Goal: Complete application form: Complete application form

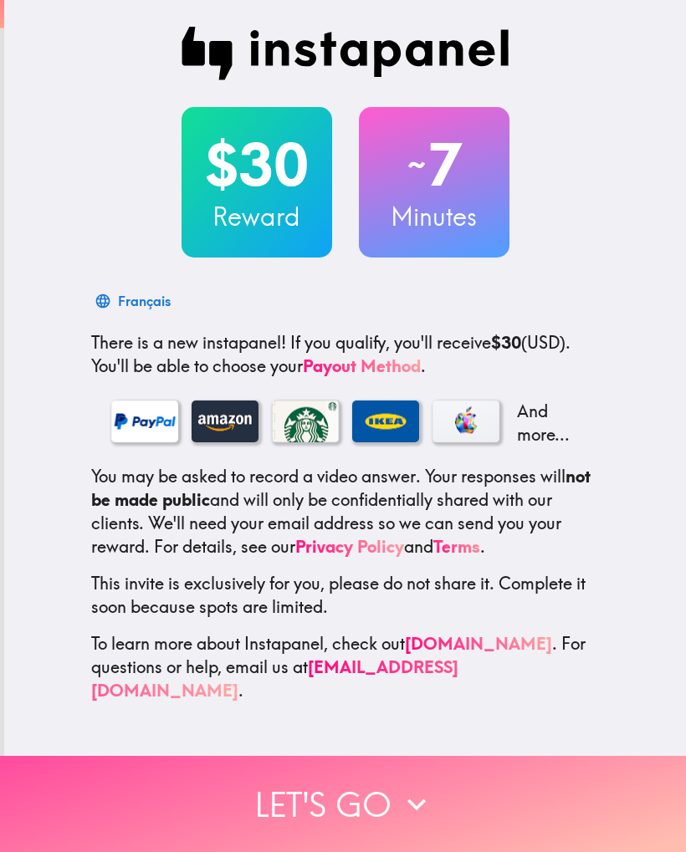
click at [542, 794] on button "Let's go" at bounding box center [343, 804] width 686 height 96
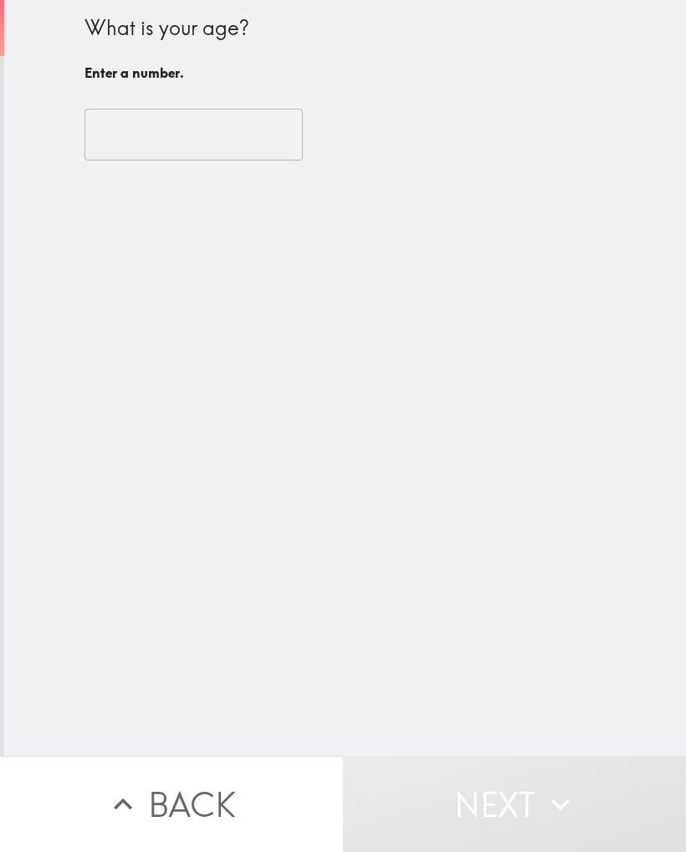
click at [153, 148] on input "number" at bounding box center [193, 135] width 218 height 52
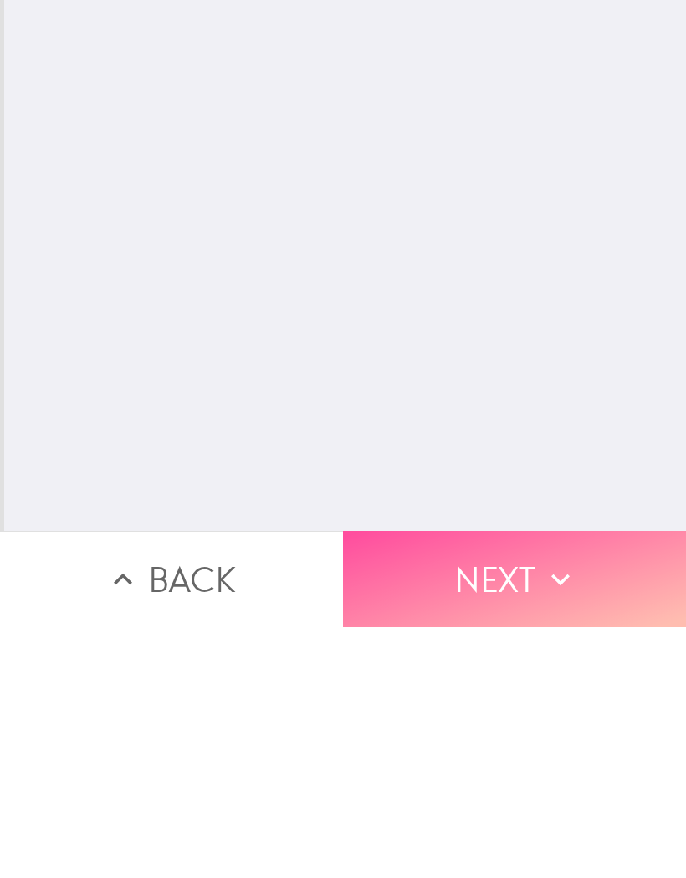
type input "63"
click at [538, 782] on button "Next" at bounding box center [514, 830] width 343 height 96
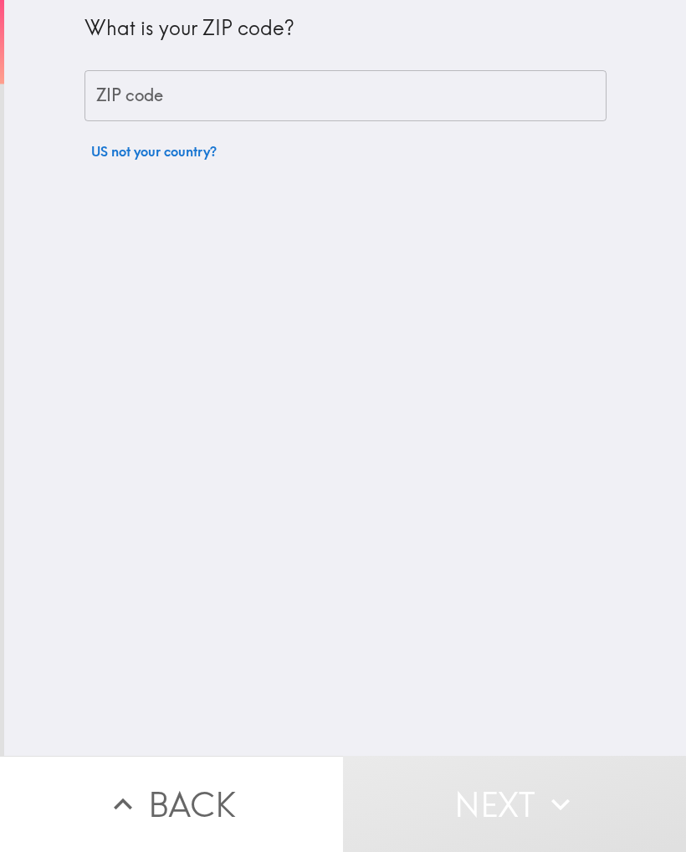
click at [189, 99] on input "ZIP code" at bounding box center [345, 96] width 522 height 52
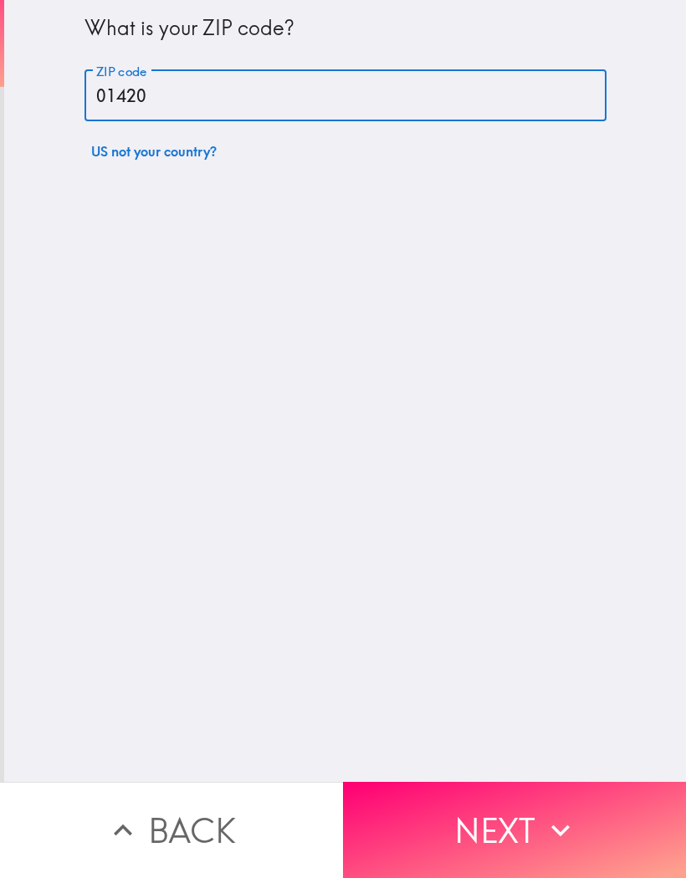
click at [478, 119] on input "01420" at bounding box center [345, 96] width 522 height 52
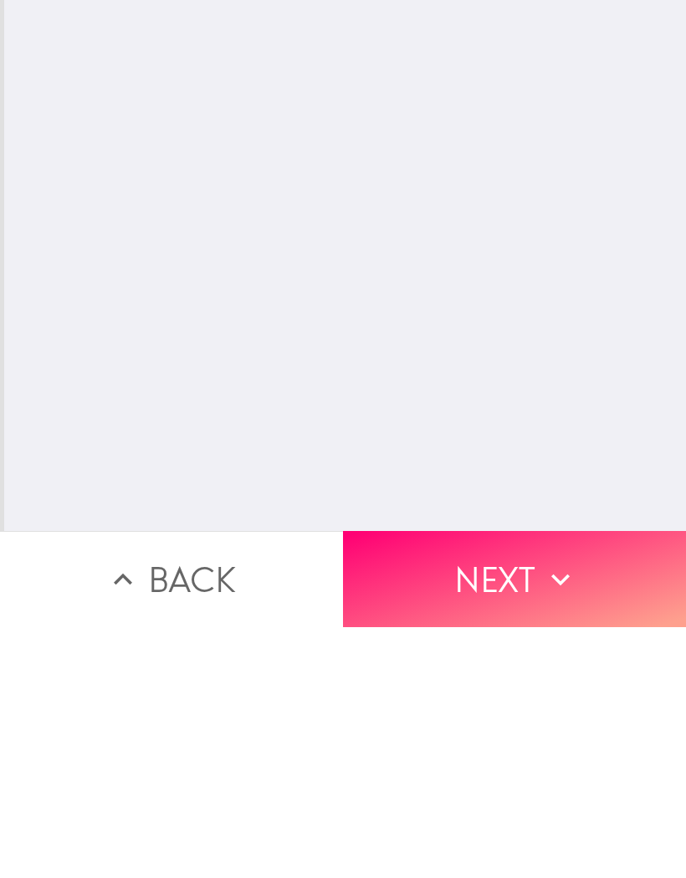
type input "01420"
click at [564, 812] on icon "button" at bounding box center [560, 830] width 37 height 37
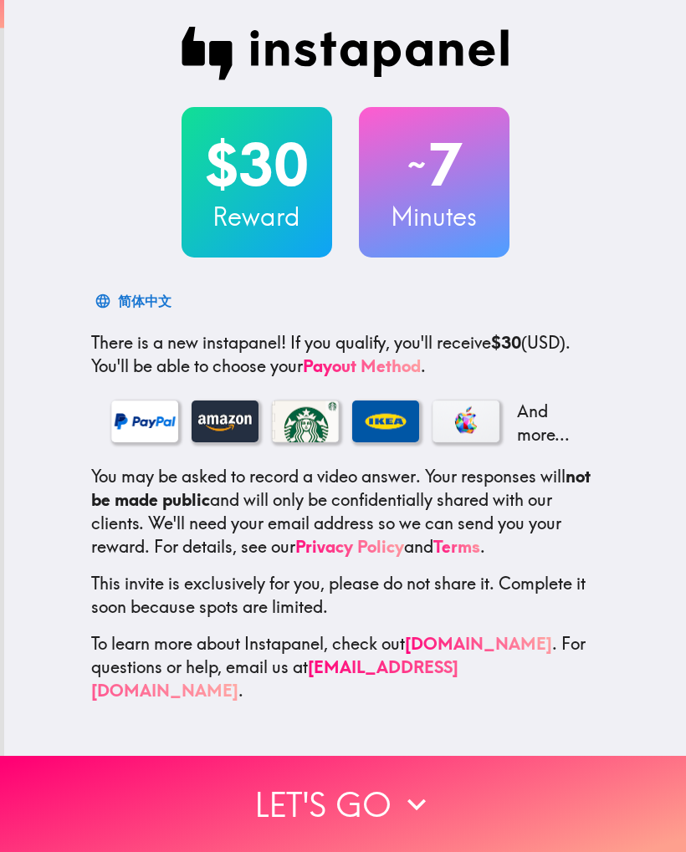
click at [431, 802] on icon "button" at bounding box center [416, 804] width 37 height 37
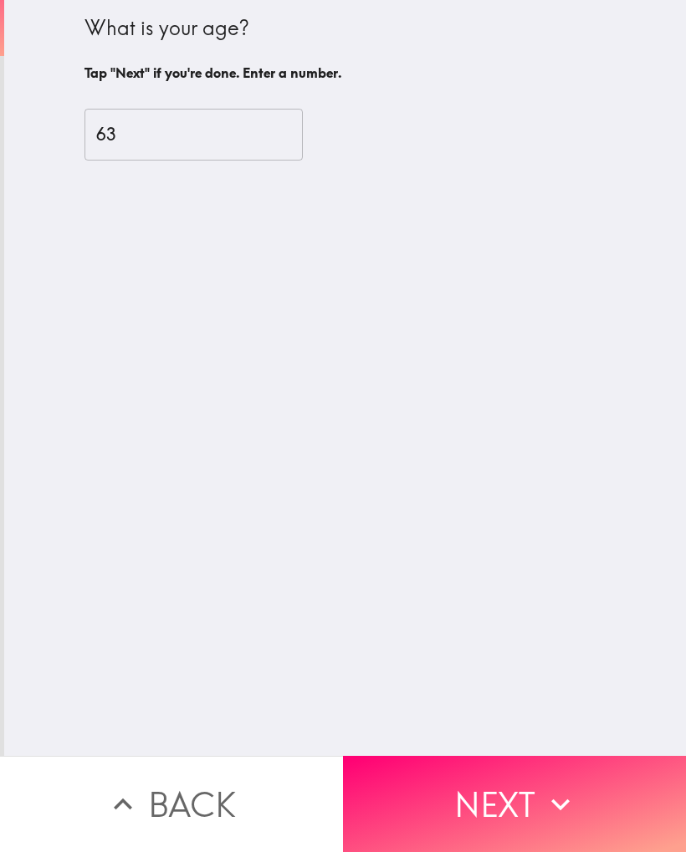
click at [490, 809] on button "Next" at bounding box center [514, 804] width 343 height 96
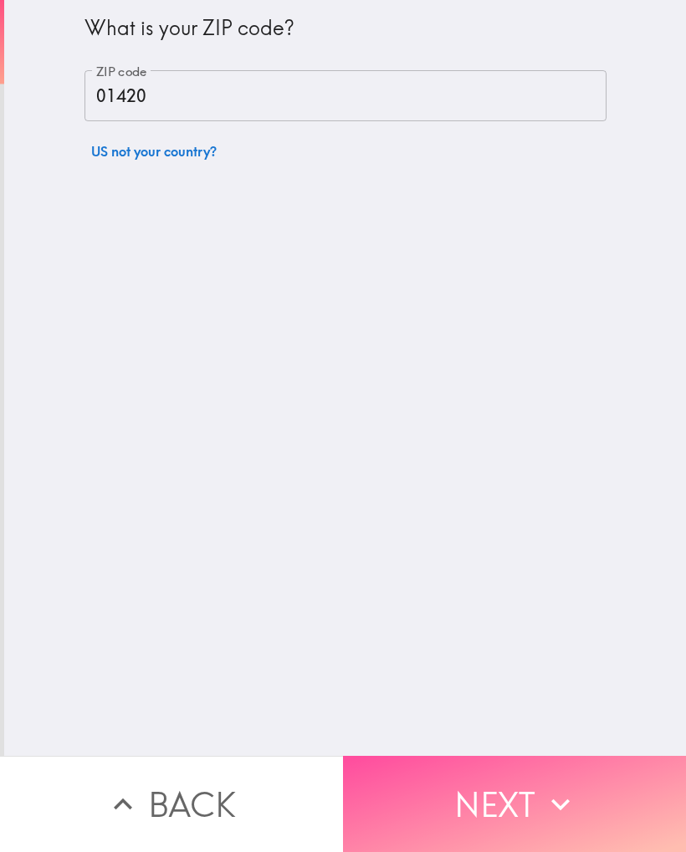
click at [542, 800] on icon "button" at bounding box center [560, 804] width 37 height 37
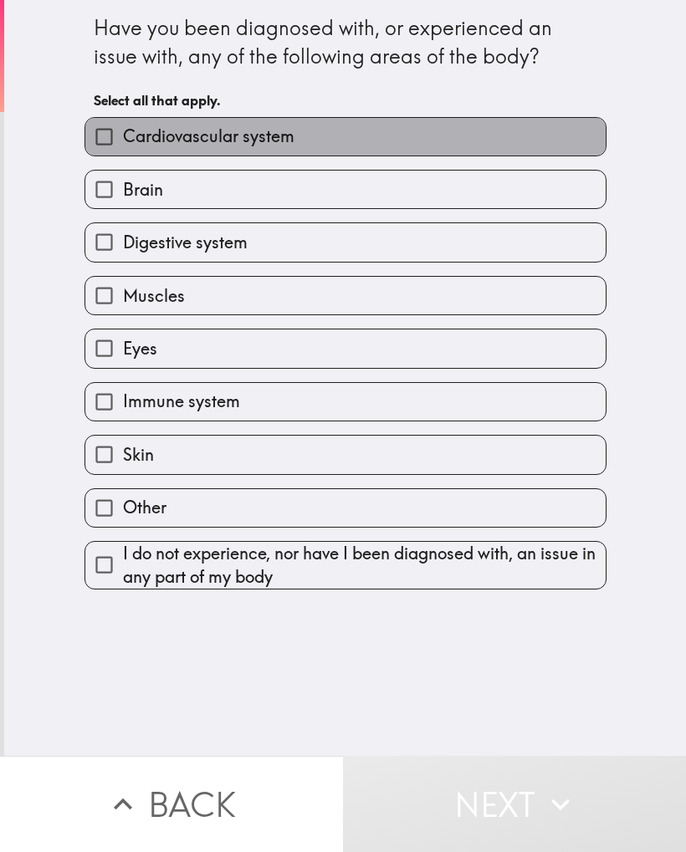
click at [288, 151] on label "Cardiovascular system" at bounding box center [345, 137] width 520 height 38
click at [123, 151] on input "Cardiovascular system" at bounding box center [104, 137] width 38 height 38
checkbox input "true"
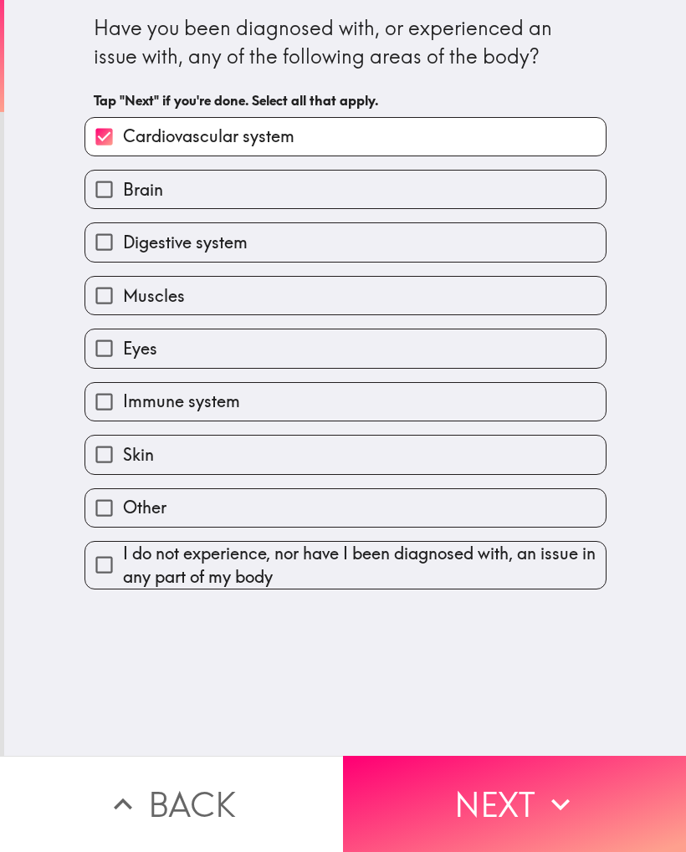
click at [263, 253] on label "Digestive system" at bounding box center [345, 242] width 520 height 38
click at [123, 253] on input "Digestive system" at bounding box center [104, 242] width 38 height 38
checkbox input "true"
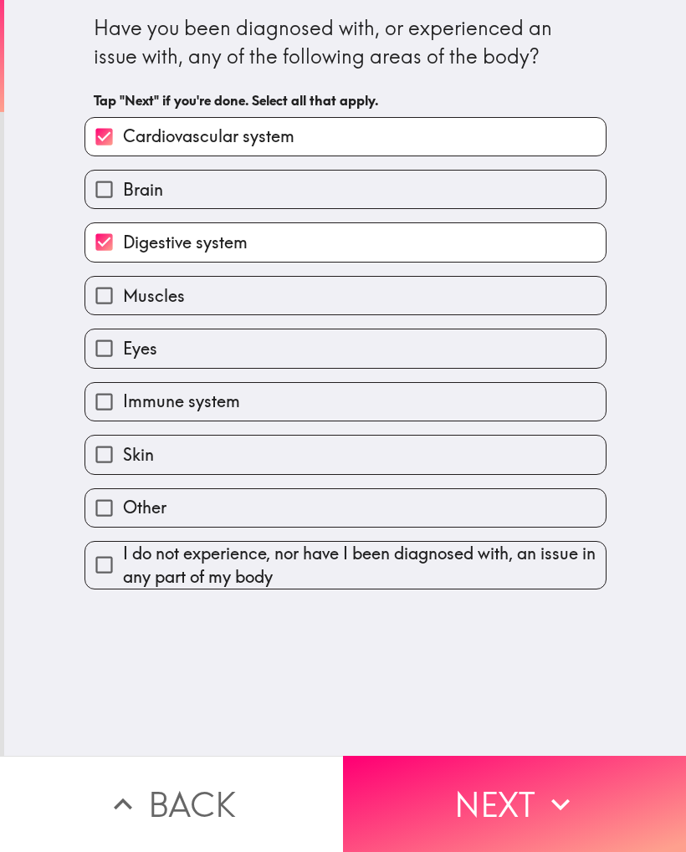
click at [236, 311] on label "Muscles" at bounding box center [345, 296] width 520 height 38
click at [123, 311] on input "Muscles" at bounding box center [104, 296] width 38 height 38
checkbox input "true"
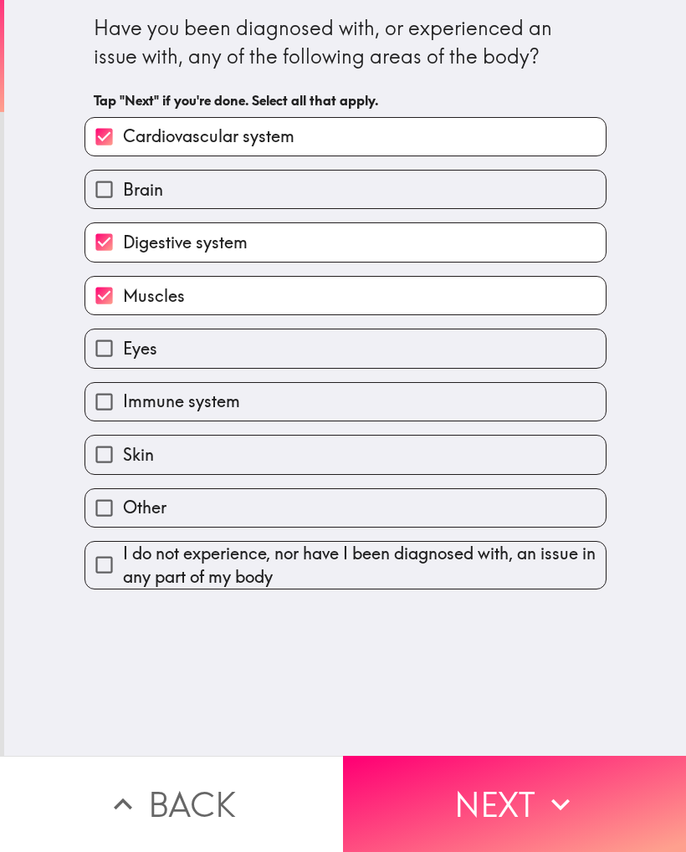
click at [244, 365] on label "Eyes" at bounding box center [345, 348] width 520 height 38
click at [123, 365] on input "Eyes" at bounding box center [104, 348] width 38 height 38
checkbox input "true"
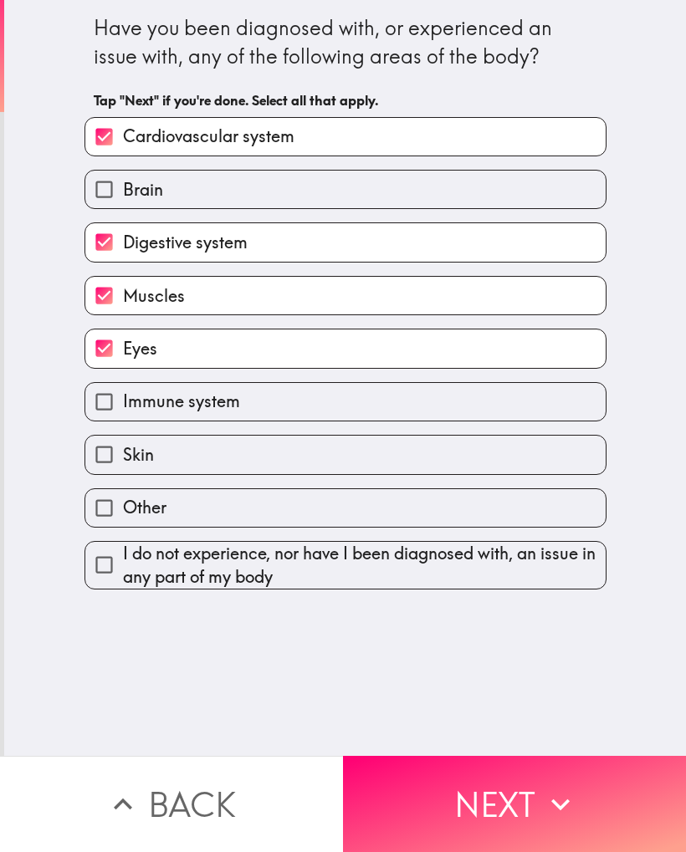
click at [248, 415] on label "Immune system" at bounding box center [345, 402] width 520 height 38
click at [123, 415] on input "Immune system" at bounding box center [104, 402] width 38 height 38
checkbox input "true"
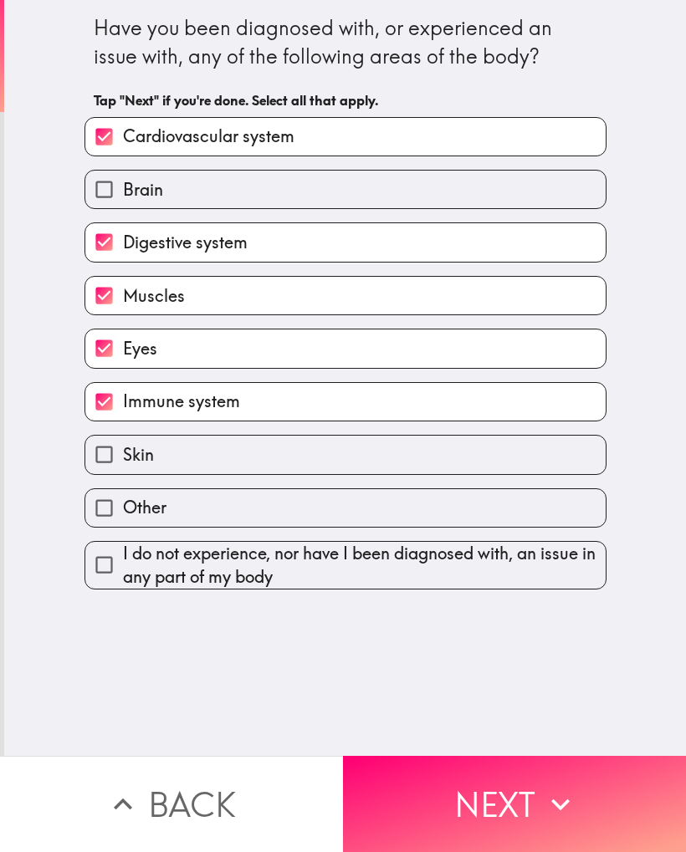
click at [247, 449] on label "Skin" at bounding box center [345, 455] width 520 height 38
click at [123, 449] on input "Skin" at bounding box center [104, 455] width 38 height 38
checkbox input "true"
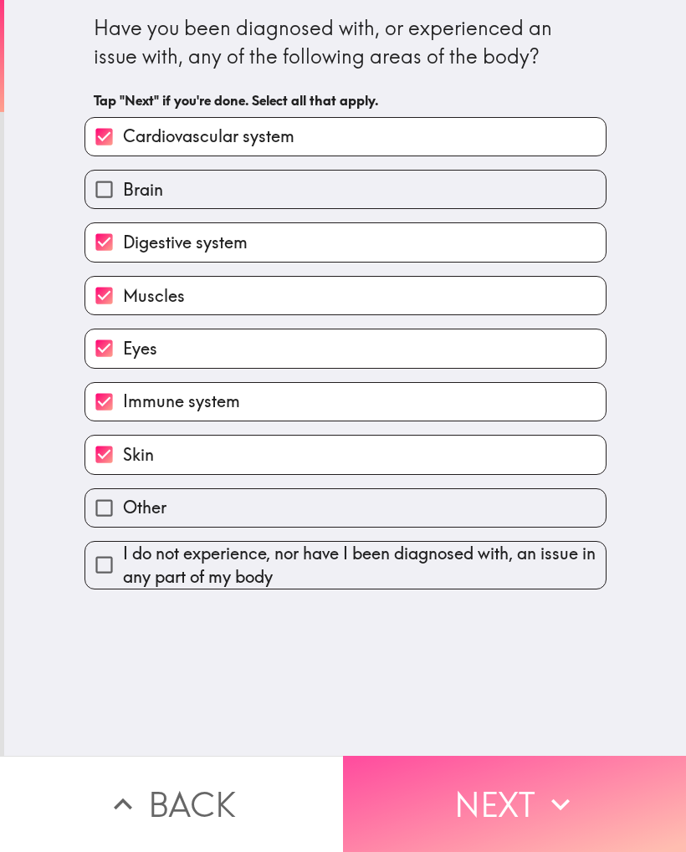
click at [513, 802] on button "Next" at bounding box center [514, 804] width 343 height 96
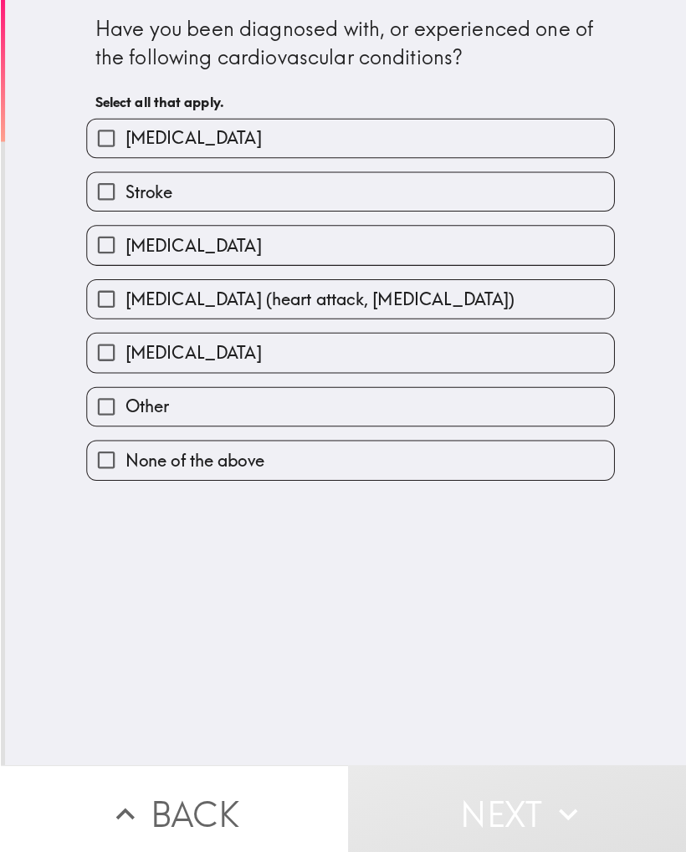
click at [370, 242] on label "[MEDICAL_DATA]" at bounding box center [345, 242] width 520 height 38
click at [123, 242] on input "[MEDICAL_DATA]" at bounding box center [104, 242] width 38 height 38
checkbox input "true"
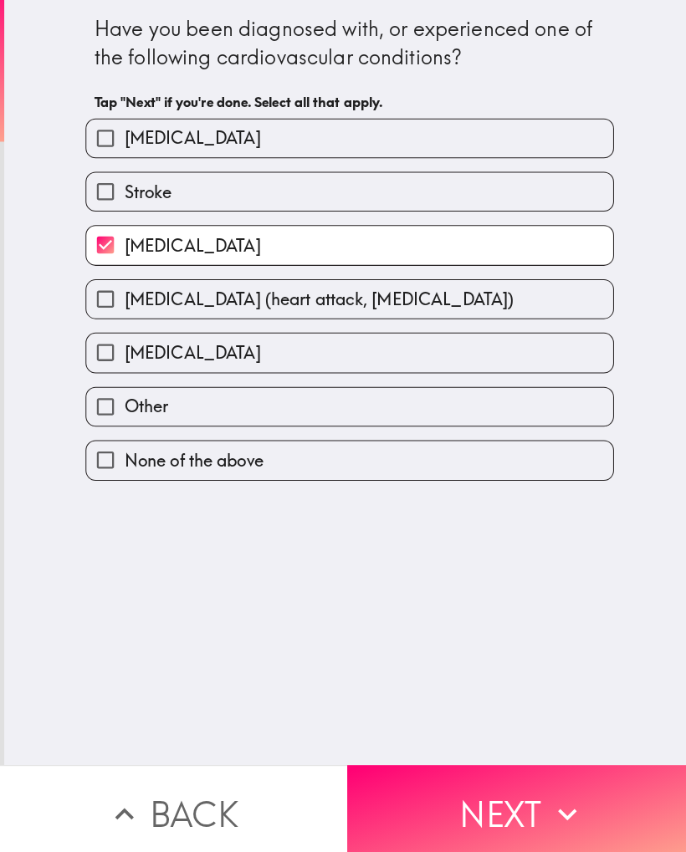
click at [399, 184] on label "Stroke" at bounding box center [345, 190] width 520 height 38
click at [123, 184] on input "Stroke" at bounding box center [104, 190] width 38 height 38
checkbox input "true"
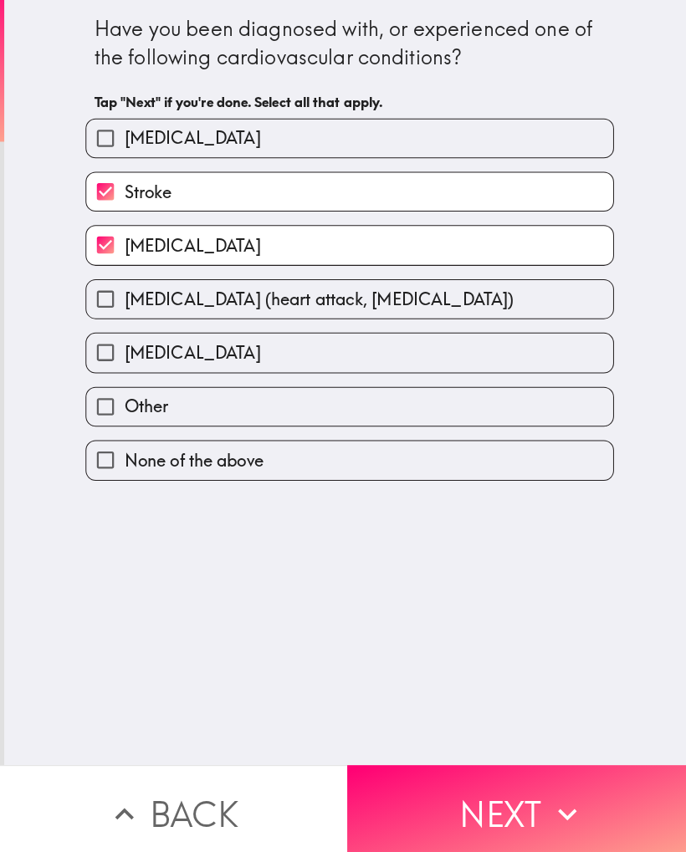
click at [258, 135] on span "[MEDICAL_DATA]" at bounding box center [190, 136] width 135 height 23
click at [123, 135] on input "[MEDICAL_DATA]" at bounding box center [104, 137] width 38 height 38
checkbox input "true"
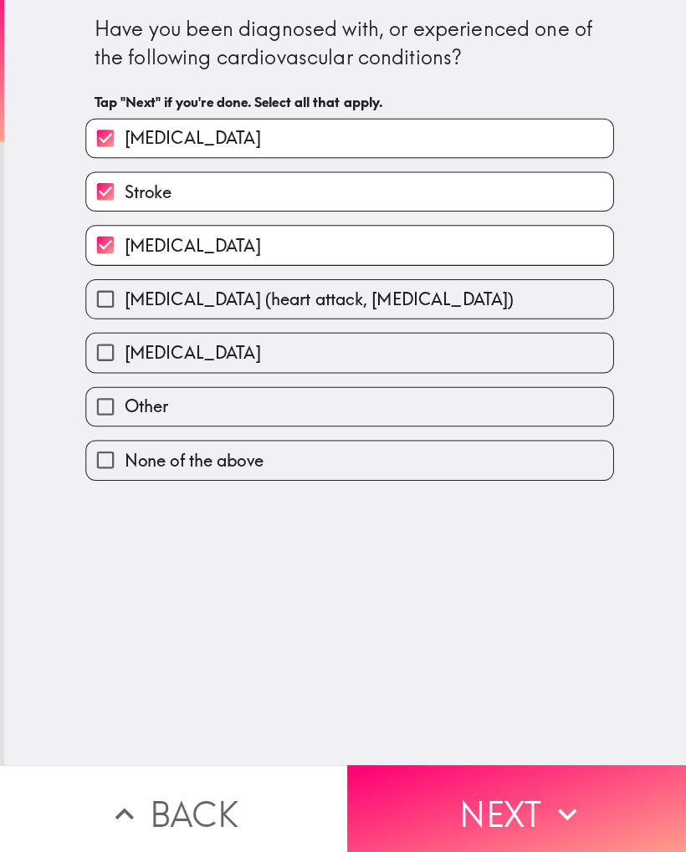
click at [551, 813] on icon "button" at bounding box center [560, 804] width 37 height 37
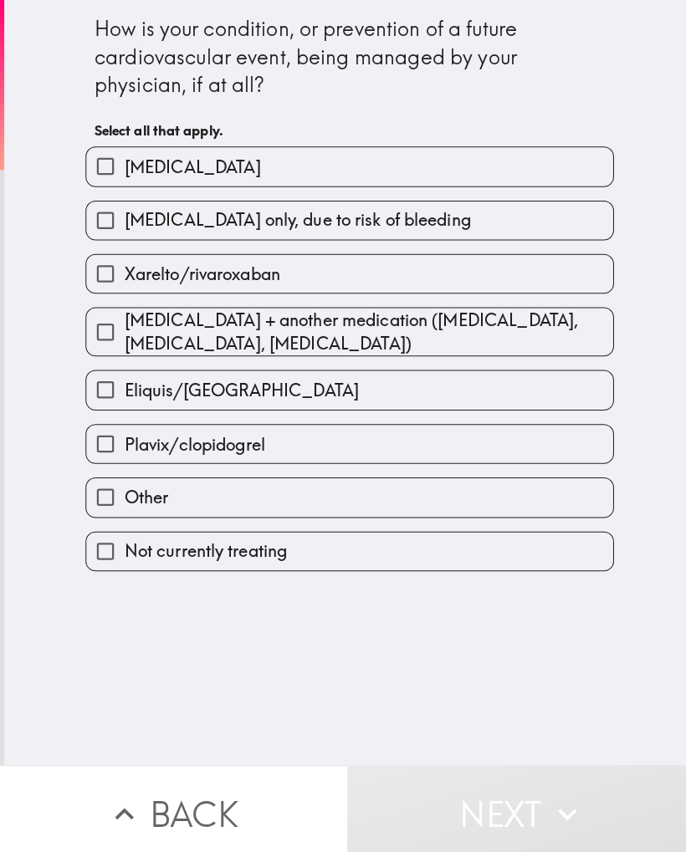
click at [112, 385] on input "Eliquis/[GEOGRAPHIC_DATA]" at bounding box center [104, 385] width 38 height 38
checkbox input "true"
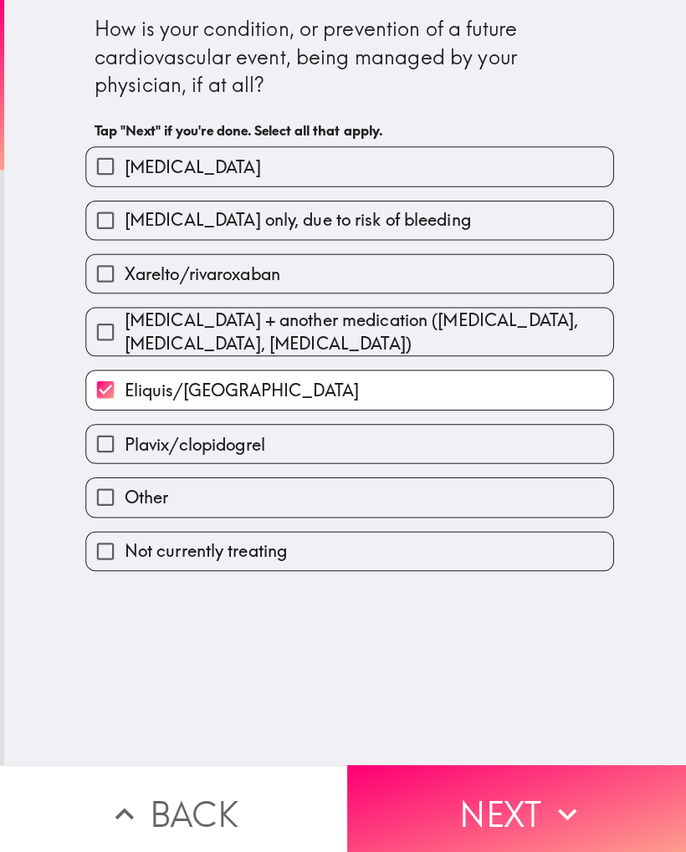
click at [579, 818] on button "Next" at bounding box center [514, 804] width 343 height 96
